Goal: Transaction & Acquisition: Purchase product/service

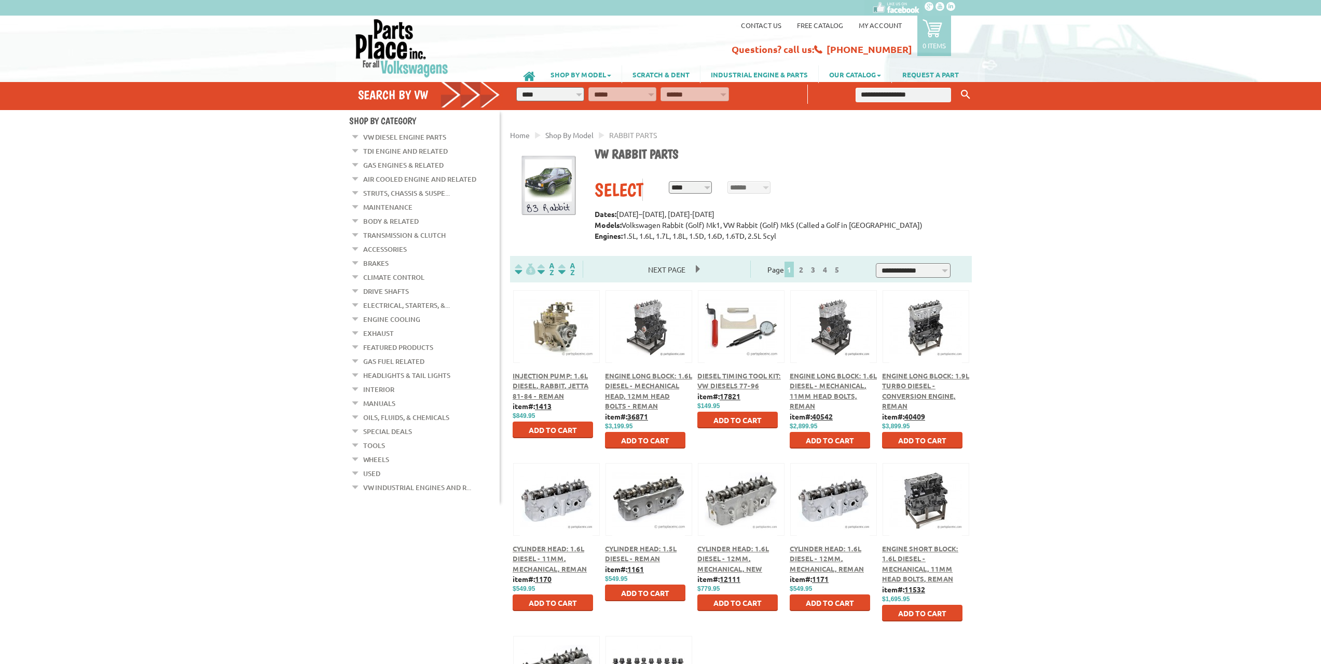
click at [929, 101] on input "text" at bounding box center [903, 95] width 95 height 15
type input "**********"
click at [958, 86] on button "Keyword Search" at bounding box center [966, 94] width 16 height 17
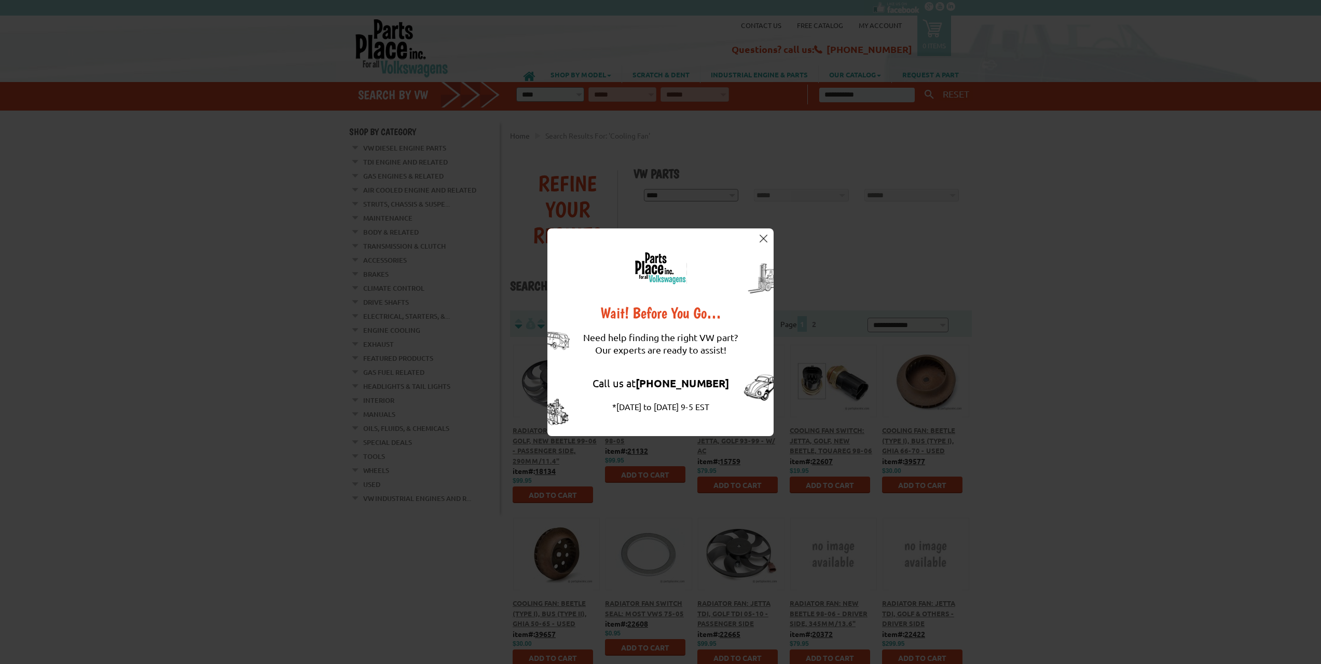
click at [763, 235] on img at bounding box center [764, 239] width 8 height 8
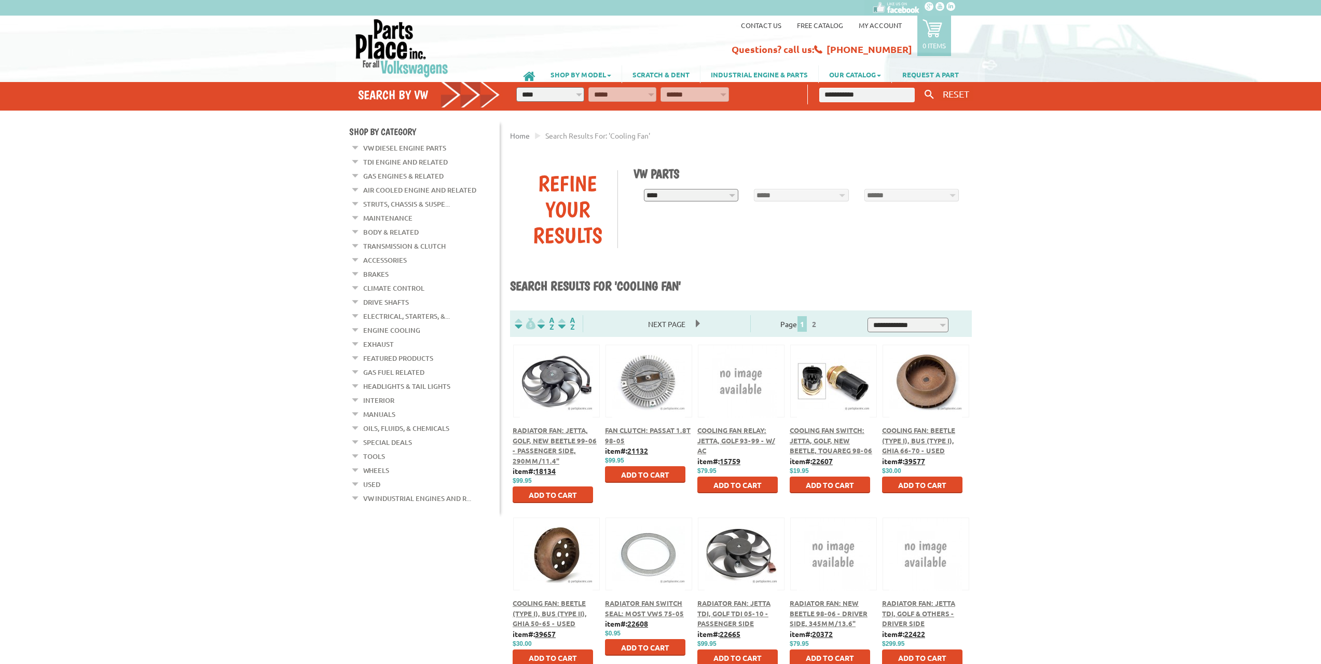
scroll to position [52, 0]
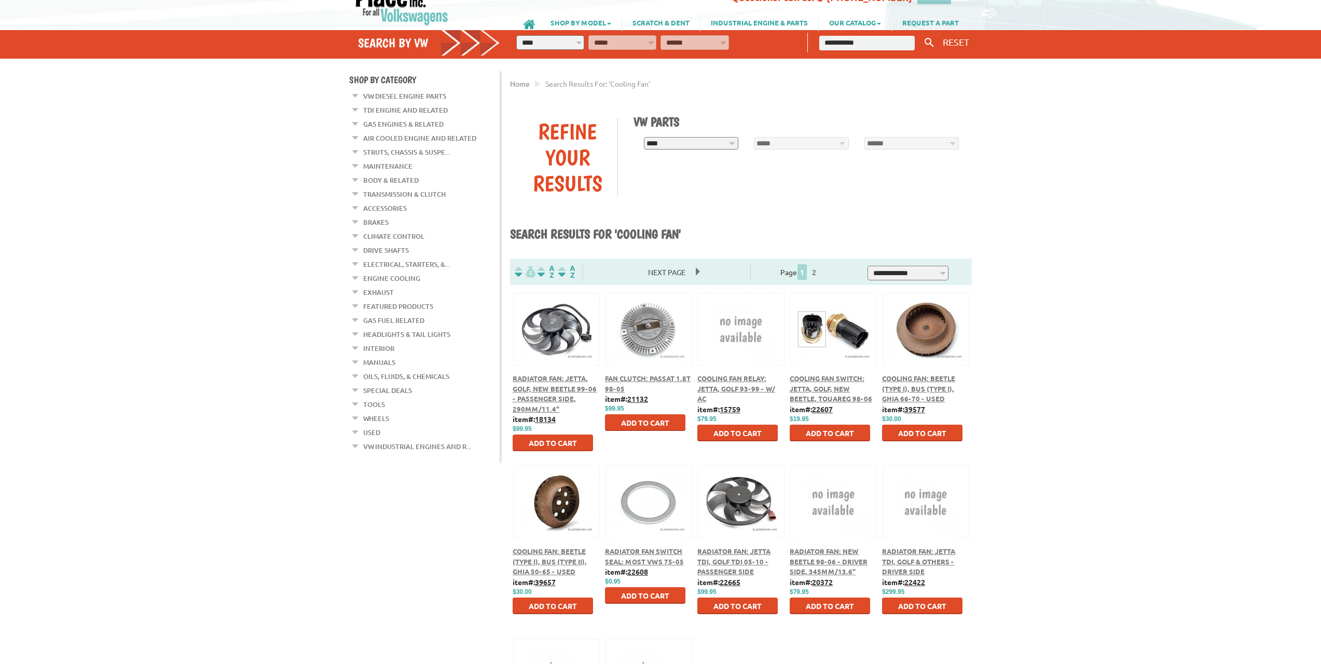
click at [542, 393] on div "Radiator Fan: Jetta, Golf, New Beetle 99-06 - Passenger Side, 290mm/11.4"" at bounding box center [556, 393] width 87 height 40
click at [549, 393] on div "Radiator Fan: Jetta, Golf, New Beetle 99-06 - Passenger Side, 290mm/11.4"" at bounding box center [556, 393] width 87 height 40
click at [549, 390] on span "Radiator Fan: Jetta, Golf, New Beetle 99-06 - Passenger Side, 290mm/11.4"" at bounding box center [555, 393] width 84 height 39
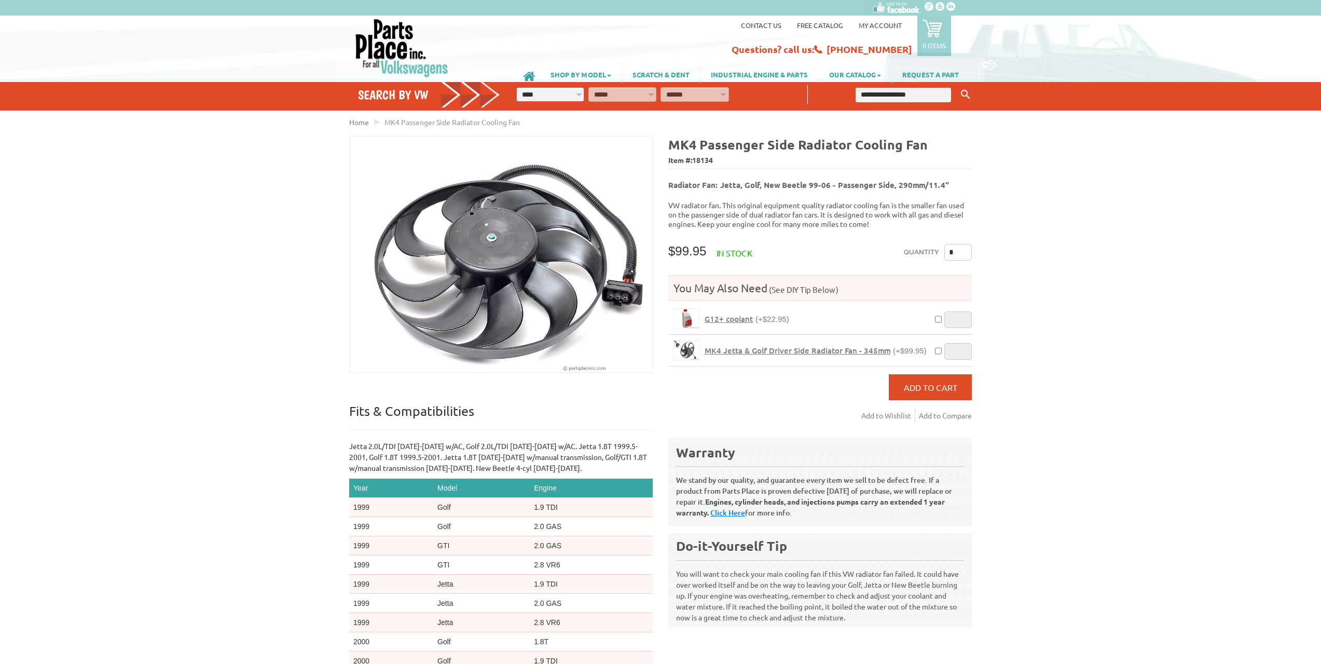
click at [870, 88] on input "text" at bounding box center [903, 95] width 95 height 15
type input "*******"
click at [958, 86] on button "Keyword Search" at bounding box center [966, 94] width 16 height 17
click at [967, 98] on icon "Keyword Search" at bounding box center [965, 94] width 9 height 9
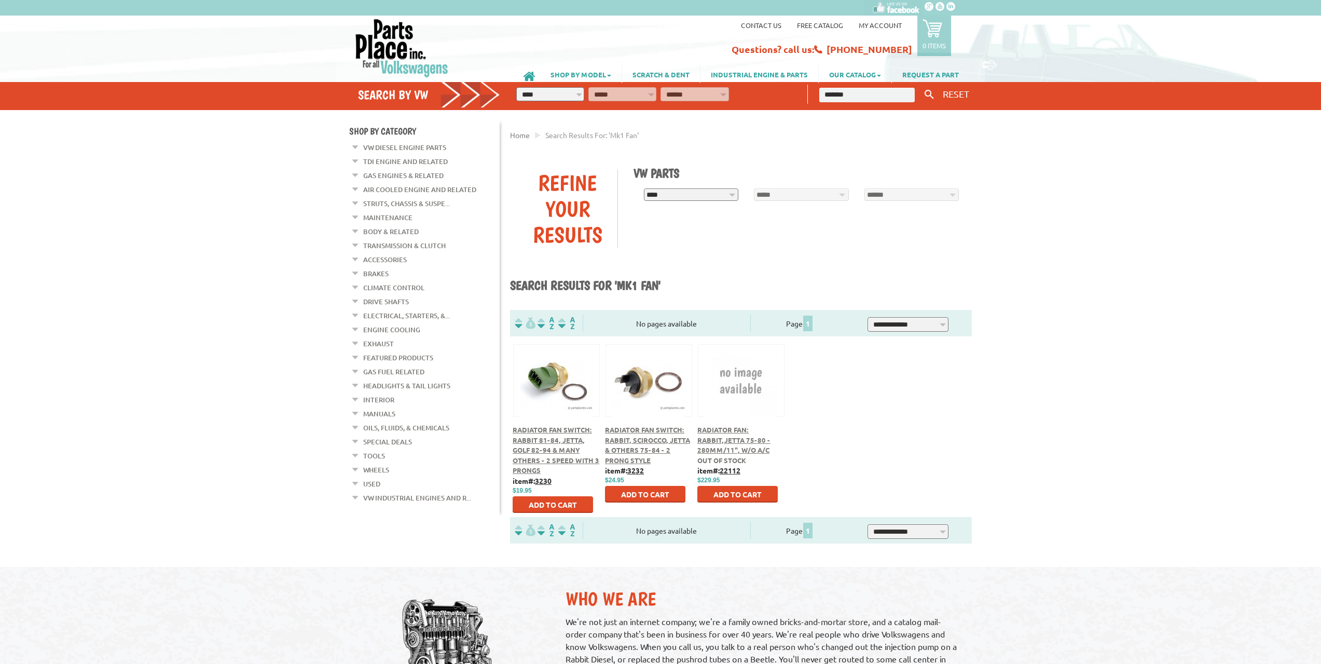
click at [733, 430] on span "Radiator Fan: Rabbit,Jetta 75-80 - 280mm/11", w/o A/C" at bounding box center [733, 439] width 73 height 29
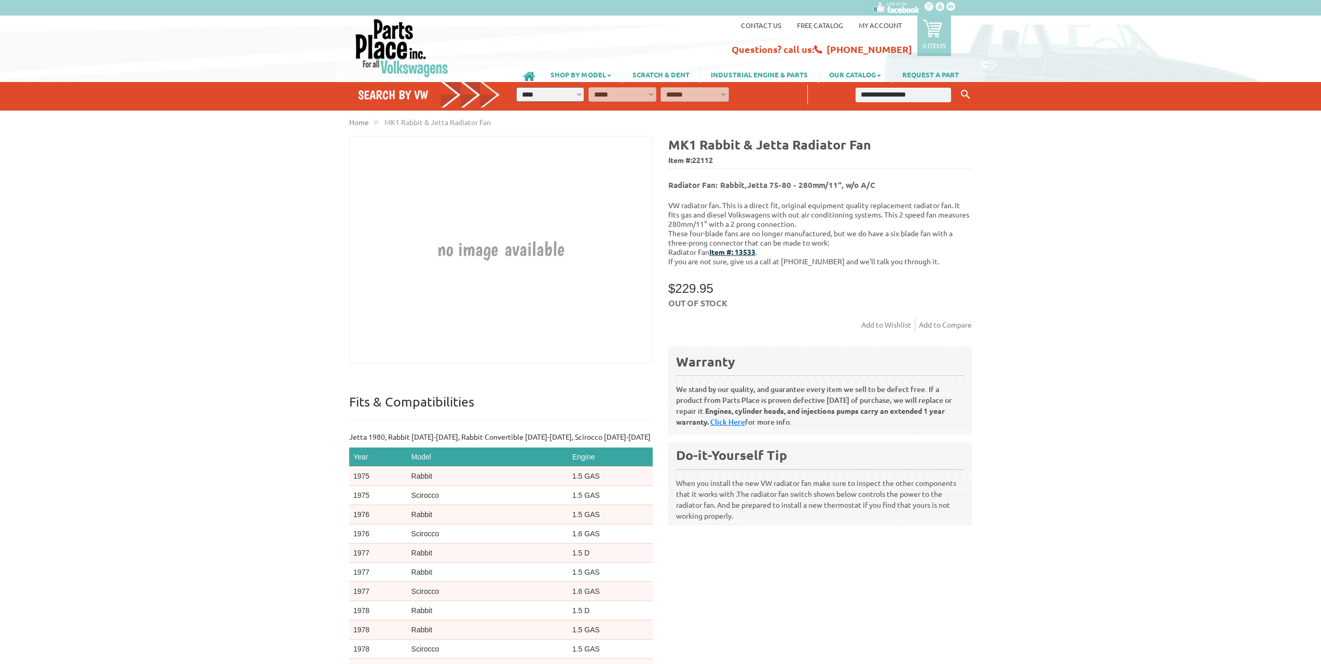
click at [738, 247] on b "Item #: 13533" at bounding box center [732, 251] width 46 height 9
